Goal: Transaction & Acquisition: Purchase product/service

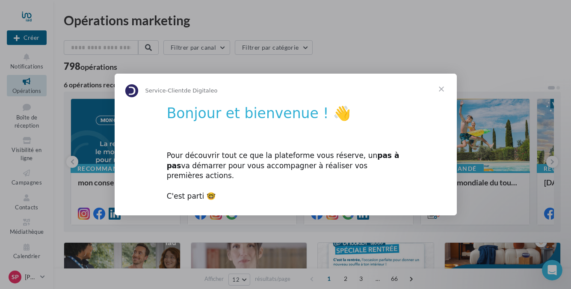
click at [443, 94] on span "Fermer" at bounding box center [441, 89] width 31 height 31
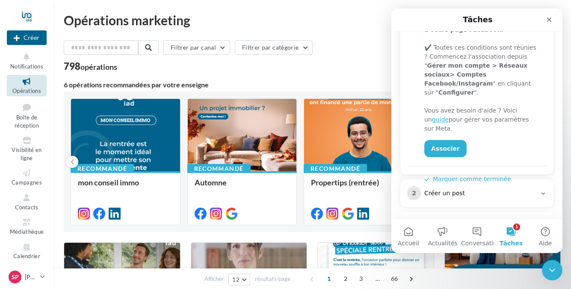
scroll to position [211, 0]
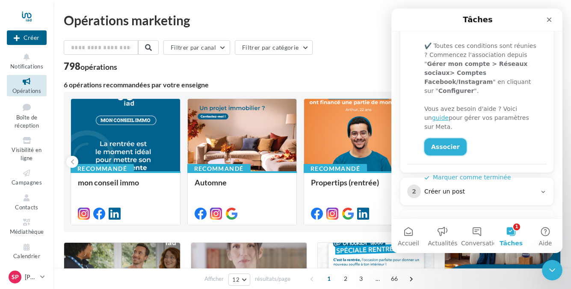
click at [448, 138] on link "Associer" at bounding box center [445, 146] width 42 height 17
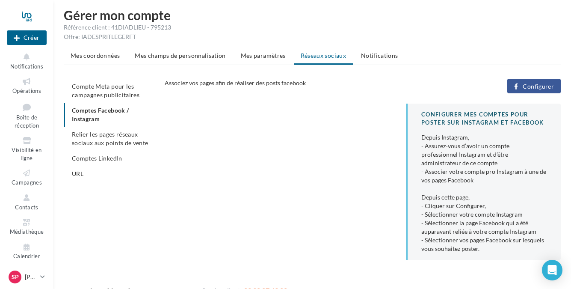
scroll to position [2, 0]
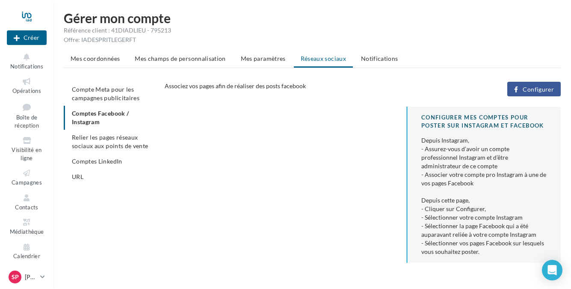
click at [535, 87] on span "Configurer" at bounding box center [538, 89] width 31 height 7
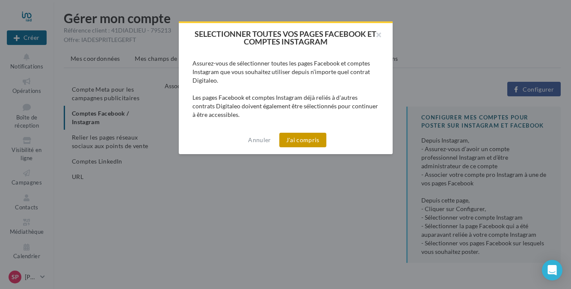
click at [307, 140] on button "J'ai compris" at bounding box center [302, 140] width 47 height 15
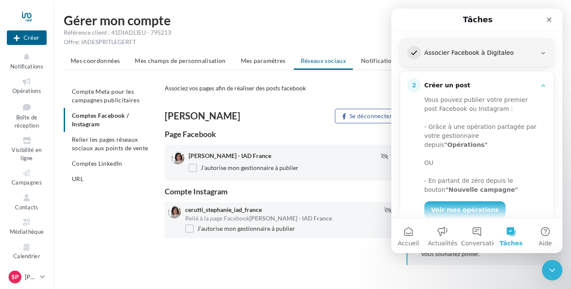
scroll to position [119, 0]
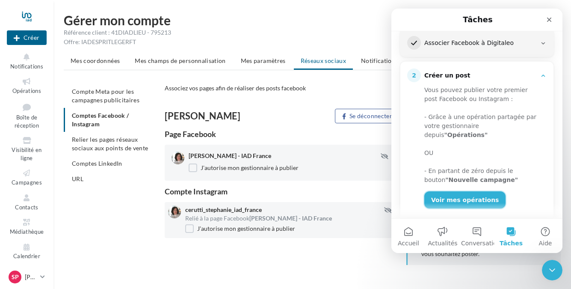
click at [469, 191] on link "Voir mes opérations" at bounding box center [464, 199] width 81 height 17
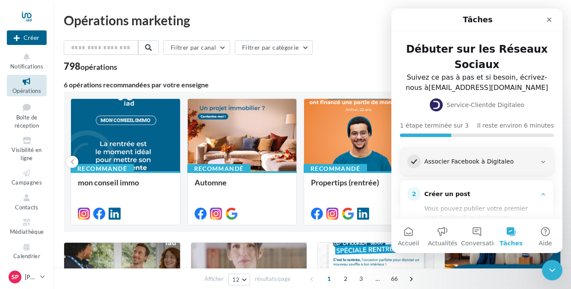
click at [342, 168] on div "Recommandé" at bounding box center [335, 168] width 63 height 9
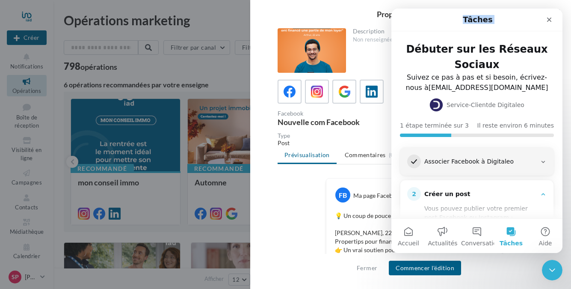
drag, startPoint x: 451, startPoint y: 22, endPoint x: 496, endPoint y: 23, distance: 44.9
click at [496, 23] on div "Tâches" at bounding box center [477, 19] width 160 height 15
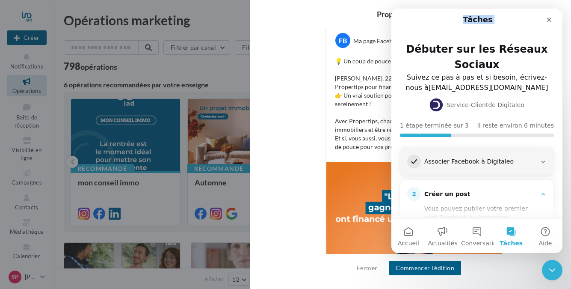
scroll to position [155, 0]
click at [548, 17] on icon "Fermer" at bounding box center [549, 19] width 7 height 7
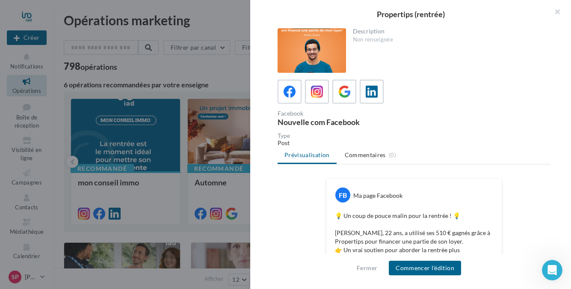
scroll to position [0, 0]
click at [408, 270] on button "Commencer l'édition" at bounding box center [425, 268] width 72 height 15
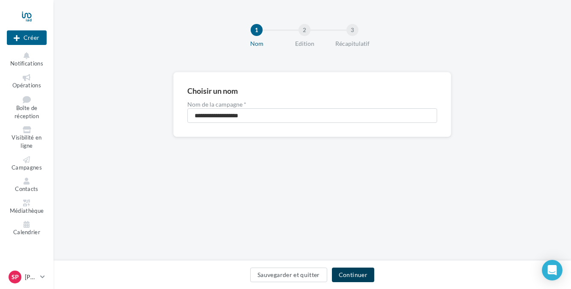
click at [362, 276] on button "Continuer" at bounding box center [353, 274] width 42 height 15
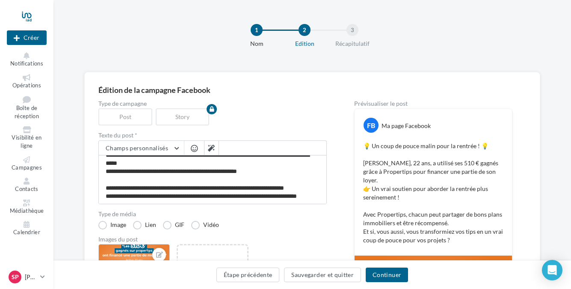
scroll to position [40, 0]
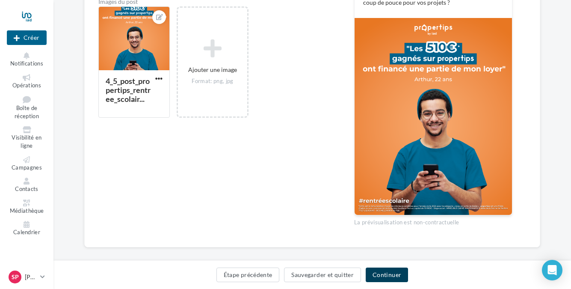
click at [377, 273] on button "Continuer" at bounding box center [387, 274] width 42 height 15
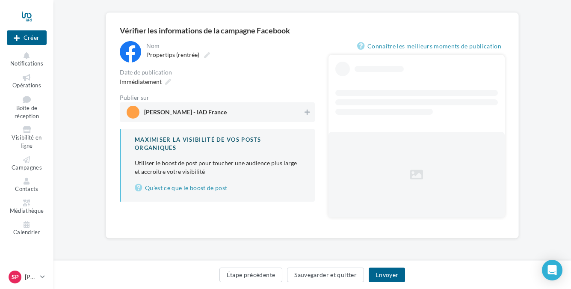
scroll to position [36, 0]
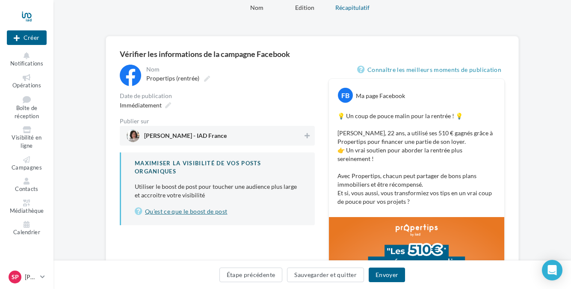
click at [202, 213] on link "Qu’est ce que le boost de post" at bounding box center [218, 211] width 166 height 10
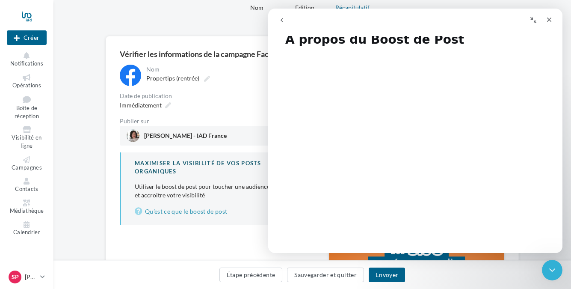
scroll to position [15, 0]
click at [548, 20] on icon "Fermer" at bounding box center [549, 19] width 7 height 7
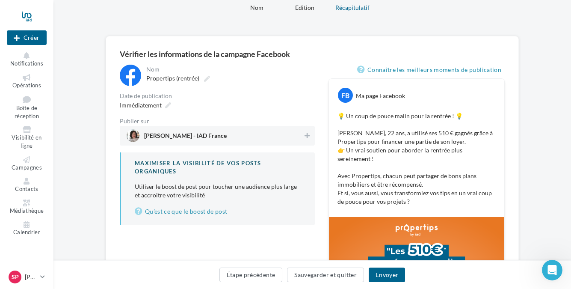
scroll to position [0, 0]
click at [386, 277] on button "Envoyer" at bounding box center [387, 274] width 36 height 15
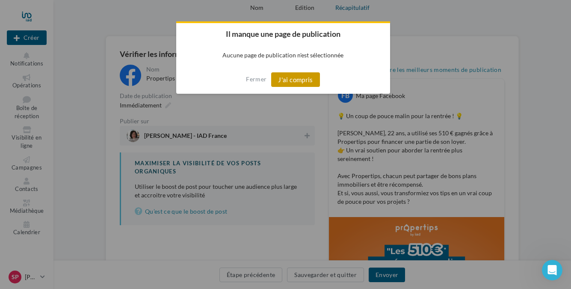
click at [298, 80] on button "J'ai compris" at bounding box center [295, 79] width 49 height 15
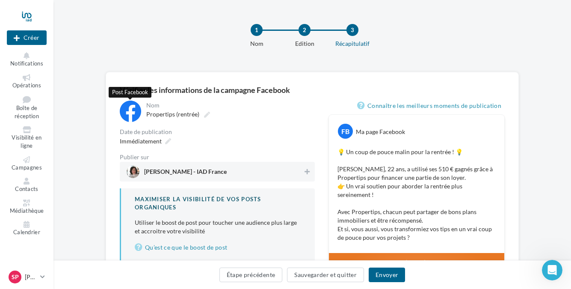
click at [134, 114] on div at bounding box center [130, 111] width 21 height 21
click at [166, 114] on span "Propertips (rentrée)" at bounding box center [172, 113] width 53 height 7
click at [166, 114] on input "**********" at bounding box center [183, 115] width 74 height 15
click at [307, 173] on icon at bounding box center [307, 172] width 5 height 6
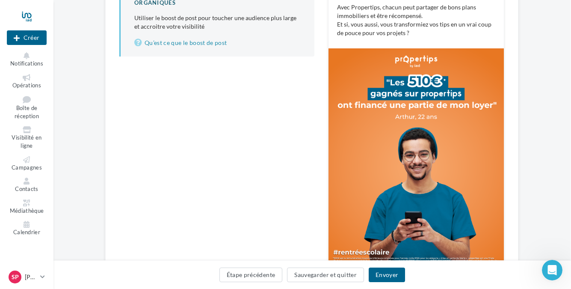
scroll to position [243, 0]
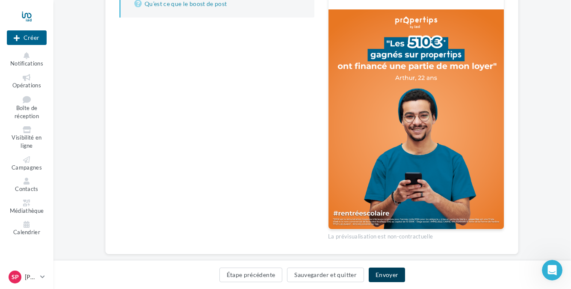
click at [385, 274] on button "Envoyer" at bounding box center [387, 274] width 36 height 15
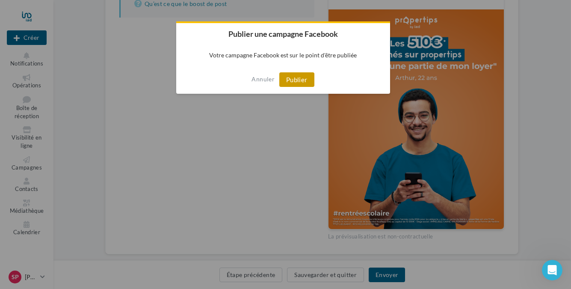
click at [292, 78] on button "Publier" at bounding box center [296, 79] width 35 height 15
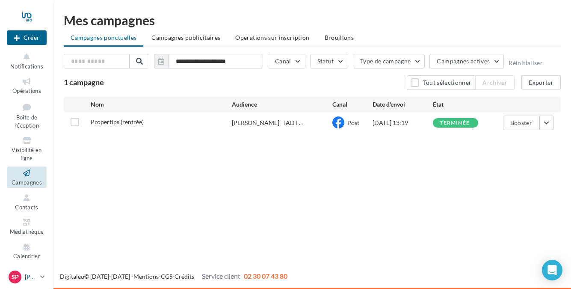
click at [24, 277] on div "Sp Stéphanie CERUTTI stephanie.cerutti@iadfrance.fr" at bounding box center [23, 276] width 28 height 13
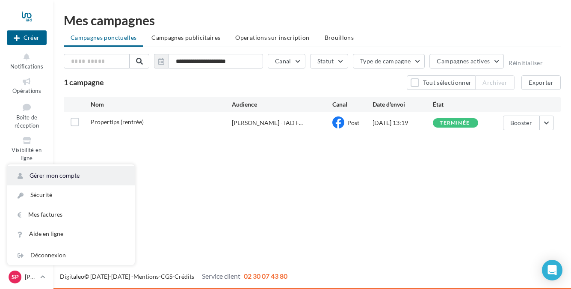
click at [58, 177] on link "Gérer mon compte" at bounding box center [71, 175] width 128 height 19
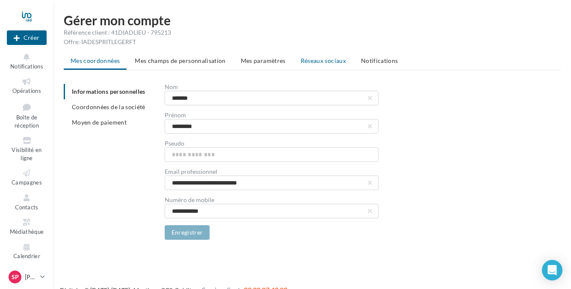
click at [317, 60] on span "Réseaux sociaux" at bounding box center [323, 60] width 45 height 7
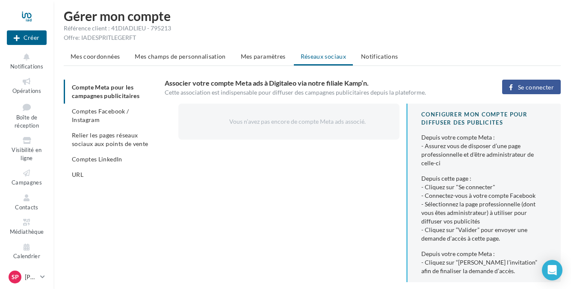
scroll to position [5, 0]
click at [134, 110] on li "Comptes Facebook / Instagram" at bounding box center [111, 115] width 94 height 24
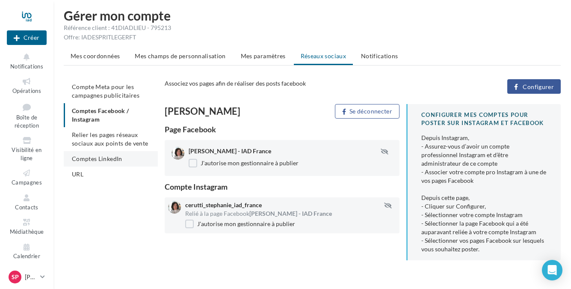
click at [108, 160] on span "Comptes LinkedIn" at bounding box center [97, 158] width 50 height 7
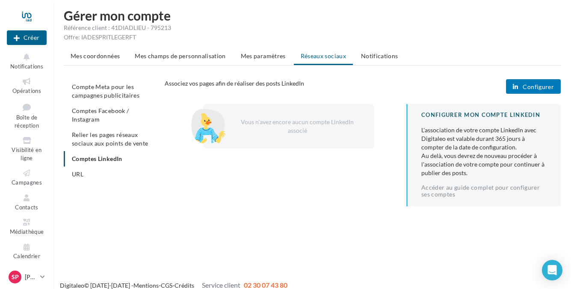
click at [532, 85] on span "Configurer" at bounding box center [538, 86] width 31 height 7
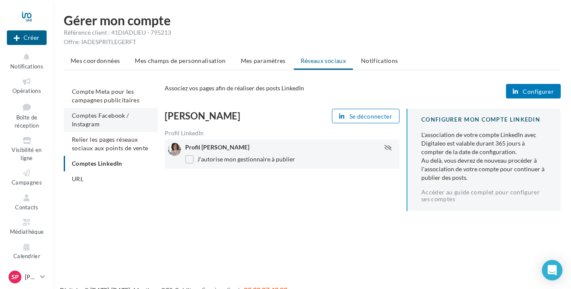
click at [117, 122] on li "Comptes Facebook / Instagram" at bounding box center [111, 120] width 94 height 24
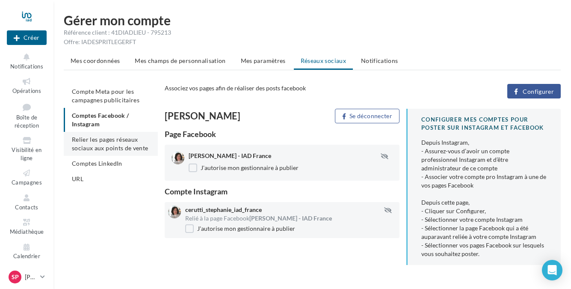
click at [113, 147] on span "Relier les pages réseaux sociaux aux points de vente" at bounding box center [110, 144] width 76 height 16
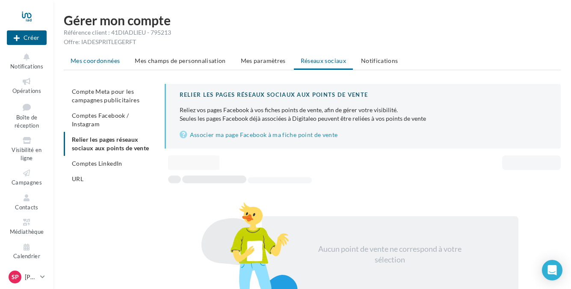
click at [107, 60] on span "Mes coordonnées" at bounding box center [95, 60] width 49 height 7
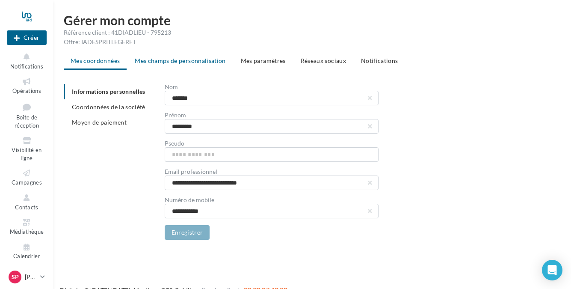
click at [166, 61] on span "Mes champs de personnalisation" at bounding box center [180, 60] width 91 height 7
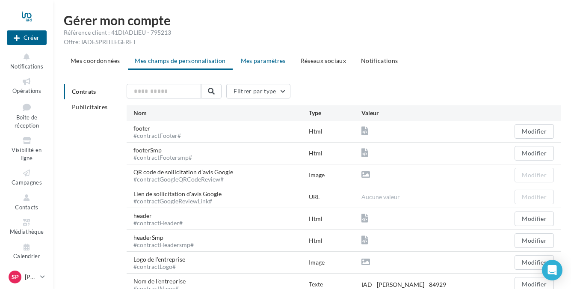
click at [260, 62] on span "Mes paramètres" at bounding box center [263, 60] width 45 height 7
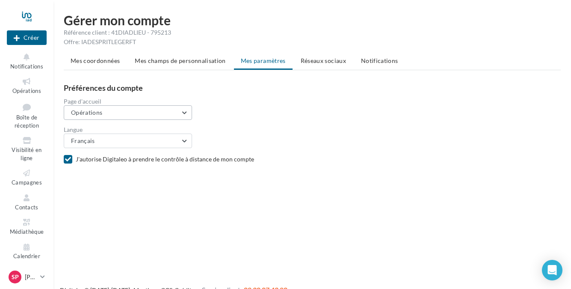
click at [186, 112] on button "Opérations" at bounding box center [128, 112] width 128 height 15
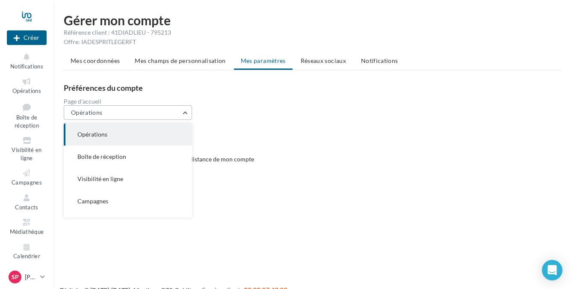
click at [186, 112] on button "Opérations" at bounding box center [128, 112] width 128 height 15
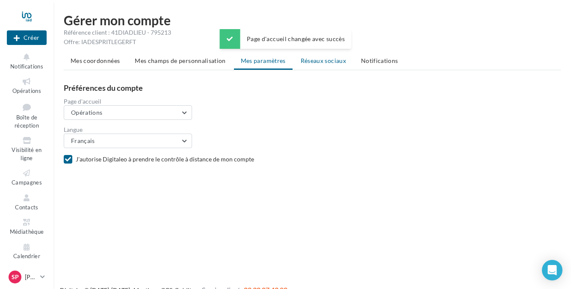
click at [332, 59] on span "Réseaux sociaux" at bounding box center [323, 60] width 45 height 7
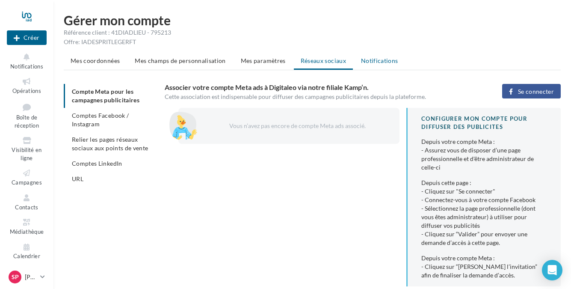
click at [377, 59] on span "Notifications" at bounding box center [379, 60] width 37 height 7
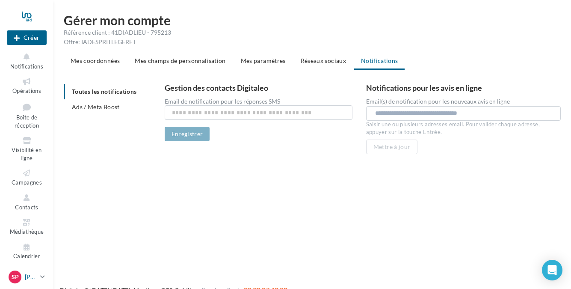
click at [42, 277] on icon at bounding box center [42, 276] width 5 height 7
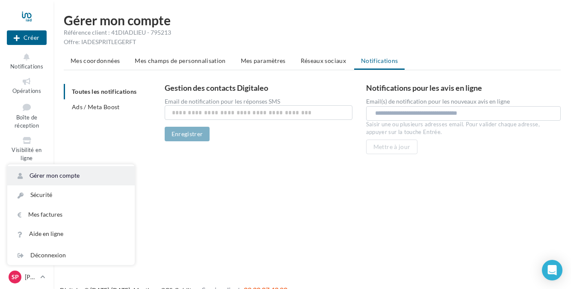
click at [62, 178] on link "Gérer mon compte" at bounding box center [71, 175] width 128 height 19
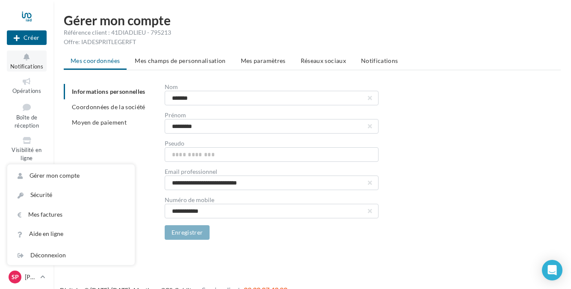
click at [43, 65] on button "Notifications" at bounding box center [27, 60] width 40 height 21
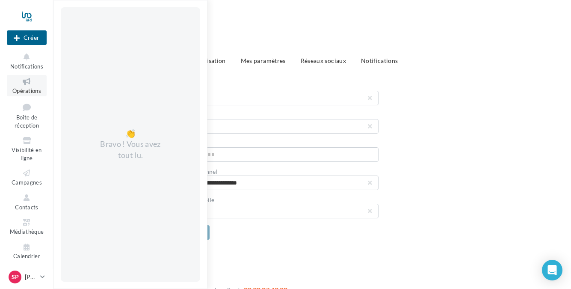
click at [23, 93] on span "Opérations" at bounding box center [26, 90] width 29 height 7
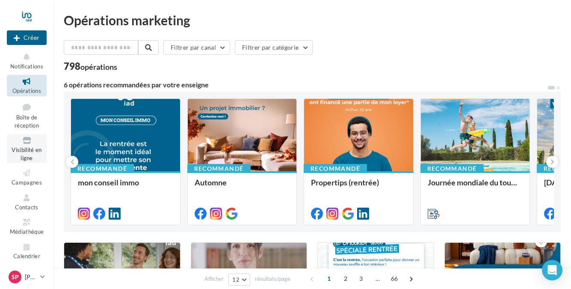
click at [27, 149] on span "Visibilité en ligne" at bounding box center [27, 153] width 30 height 15
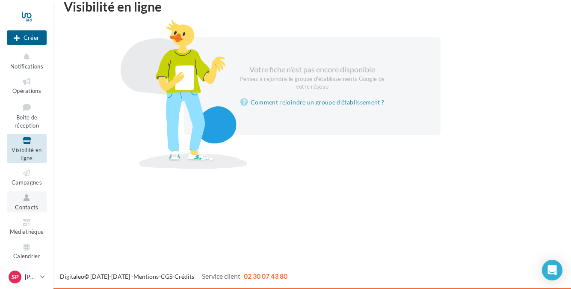
scroll to position [14, 0]
click at [30, 17] on div at bounding box center [27, 16] width 40 height 21
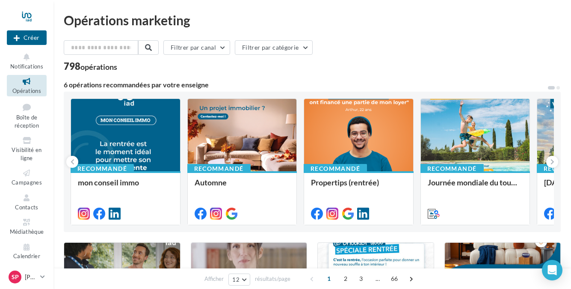
scroll to position [4, 0]
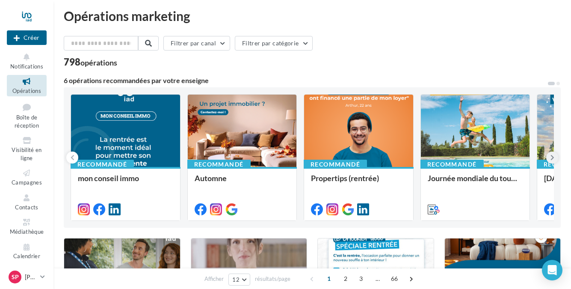
click at [552, 158] on icon at bounding box center [553, 157] width 4 height 9
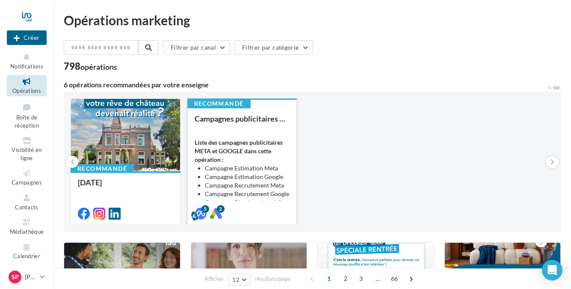
scroll to position [0, 0]
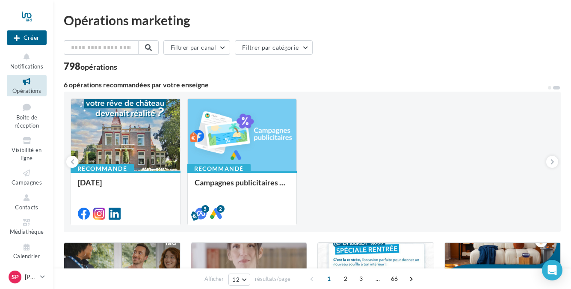
click at [30, 16] on div at bounding box center [27, 16] width 40 height 21
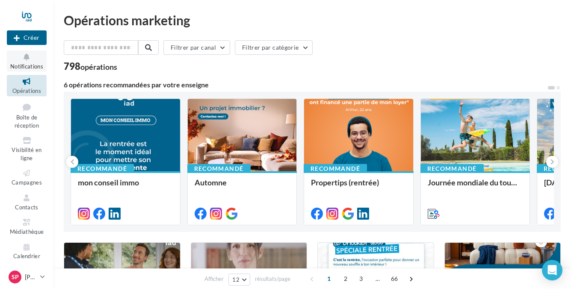
click at [29, 66] on span "Notifications" at bounding box center [26, 66] width 33 height 7
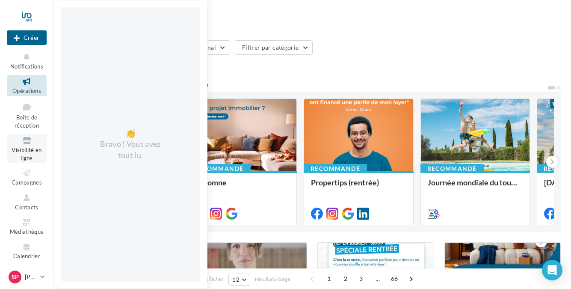
click at [30, 142] on icon at bounding box center [26, 141] width 35 height 10
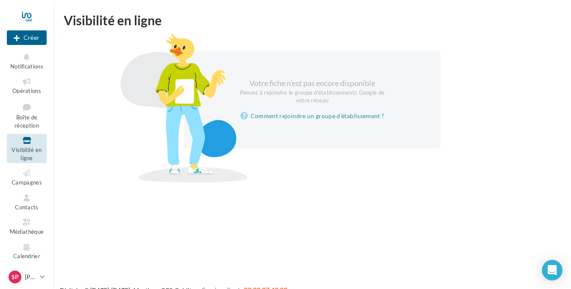
click at [27, 46] on div "Nouvelle campagne Créer" at bounding box center [27, 26] width 40 height 47
click at [29, 39] on button "Créer" at bounding box center [27, 37] width 40 height 15
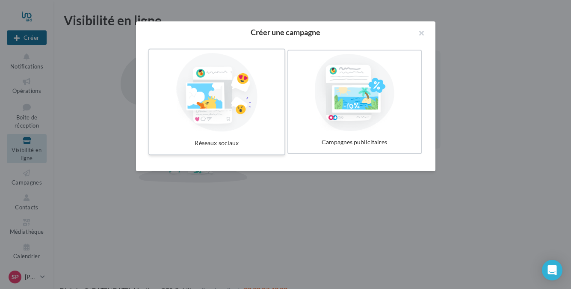
click at [218, 143] on div "Réseaux sociaux" at bounding box center [217, 143] width 128 height 16
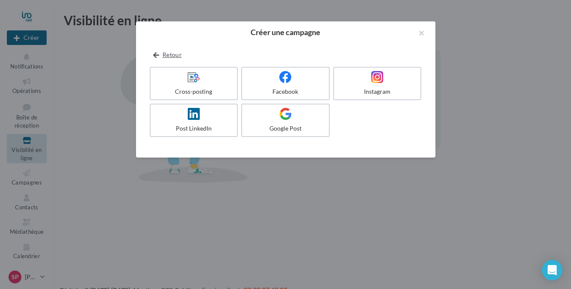
click at [169, 54] on button "Retour" at bounding box center [168, 55] width 36 height 10
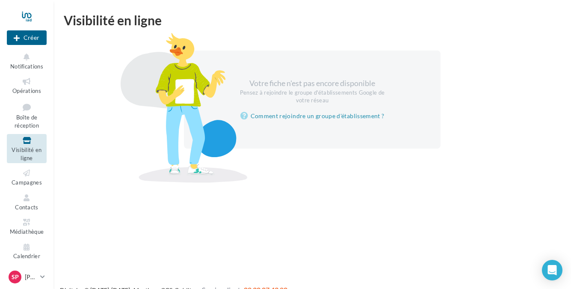
click at [72, 196] on div at bounding box center [285, 131] width 571 height 289
click at [42, 274] on icon at bounding box center [42, 276] width 5 height 7
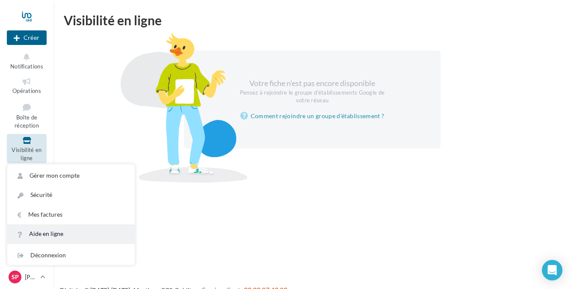
click at [47, 230] on link "Aide en ligne" at bounding box center [71, 233] width 128 height 19
